Goal: Navigation & Orientation: Understand site structure

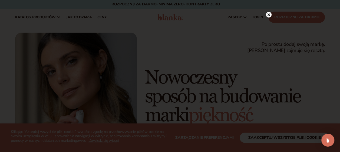
click at [269, 15] on circle at bounding box center [269, 15] width 6 height 6
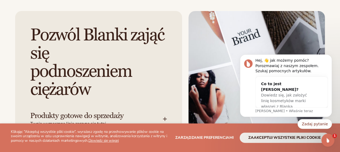
scroll to position [800, 0]
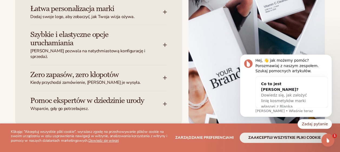
click at [155, 15] on span "Dodaj swoje logo, aby zobaczyć, jak Twoja wizja ożywa." at bounding box center [96, 17] width 132 height 6
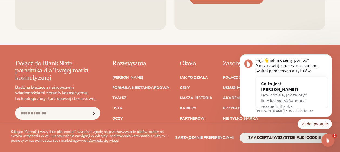
scroll to position [2240, 0]
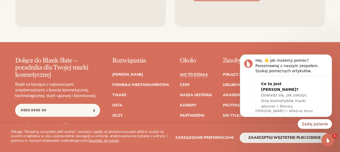
click at [185, 73] on link "Jak to działa" at bounding box center [194, 75] width 28 height 4
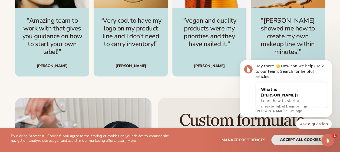
scroll to position [933, 0]
